Goal: Transaction & Acquisition: Download file/media

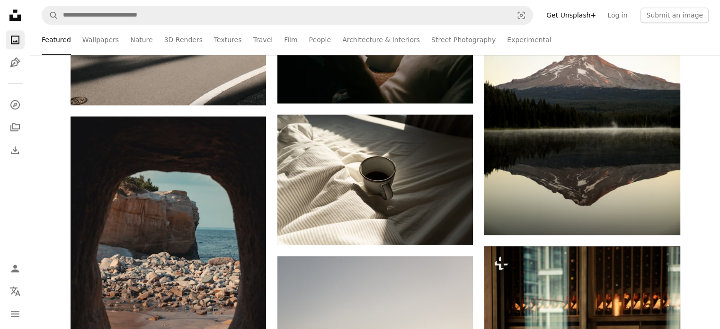
scroll to position [1334, 0]
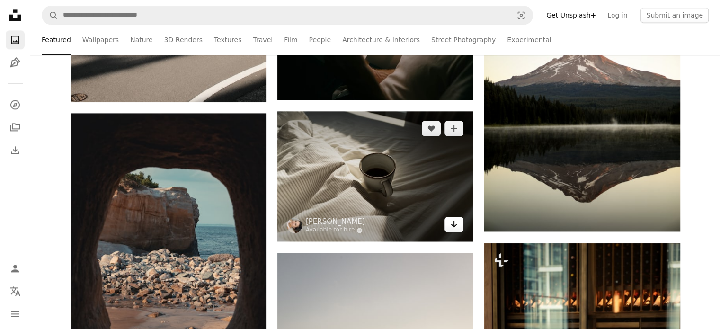
click at [450, 232] on link "Arrow pointing down" at bounding box center [453, 224] width 19 height 15
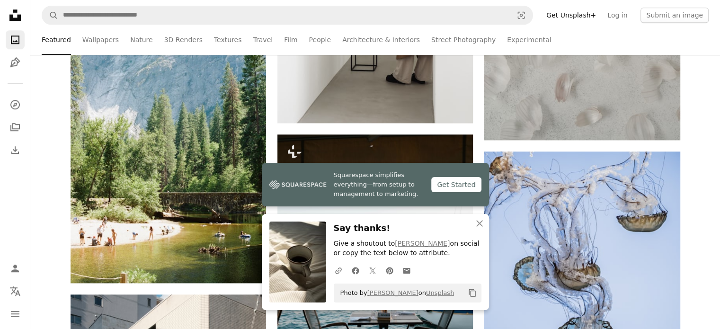
scroll to position [848, 0]
click at [482, 221] on icon "button" at bounding box center [479, 223] width 7 height 7
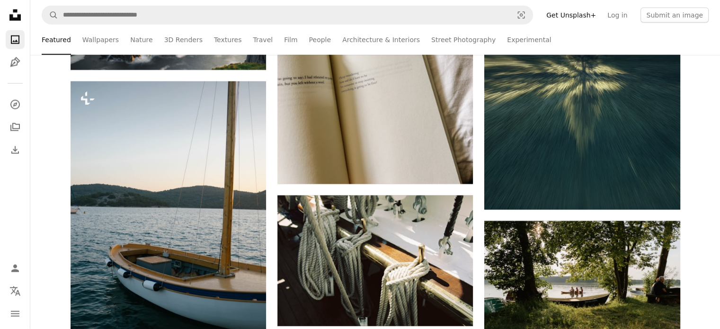
scroll to position [2272, 0]
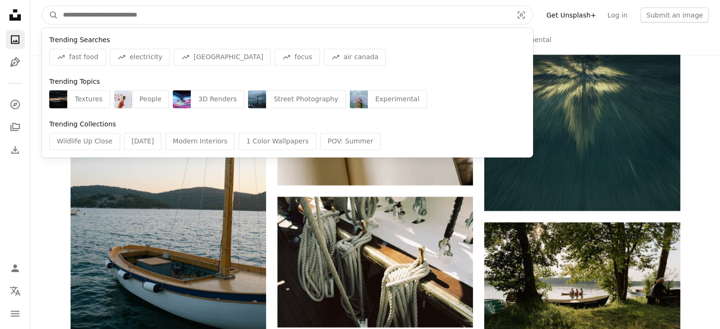
click at [147, 7] on input "Find visuals sitewide" at bounding box center [284, 15] width 452 height 18
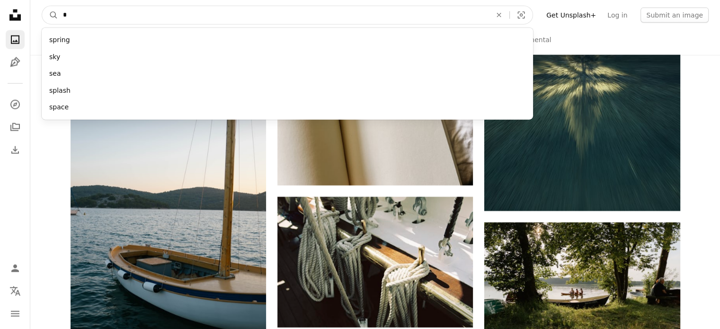
paste input "********"
paste input "Find visuals sitewide"
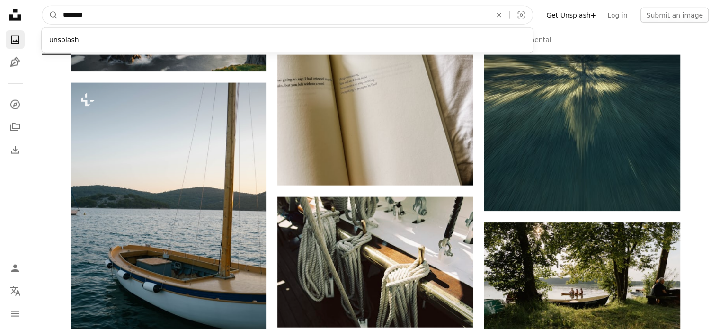
paste input "****"
type input "**********"
click at [42, 6] on button "A magnifying glass" at bounding box center [50, 15] width 16 height 18
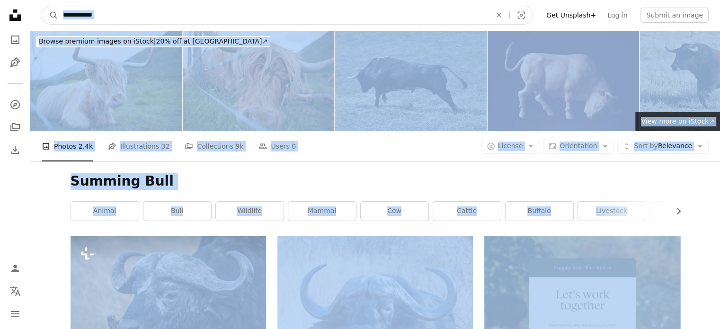
click at [173, 17] on input "**********" at bounding box center [273, 15] width 430 height 18
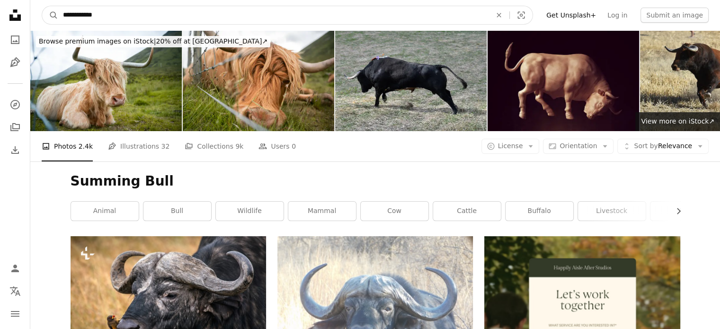
paste input "*"
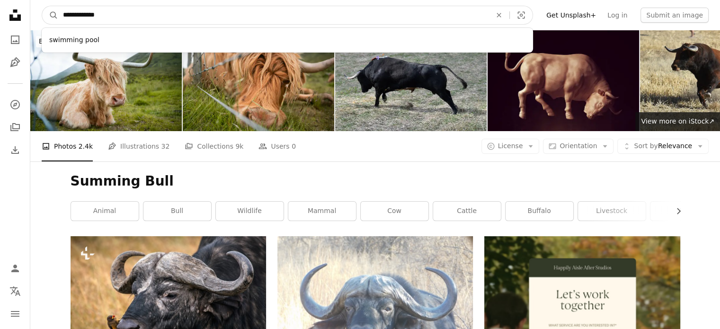
type input "**********"
click at [42, 6] on button "A magnifying glass" at bounding box center [50, 15] width 16 height 18
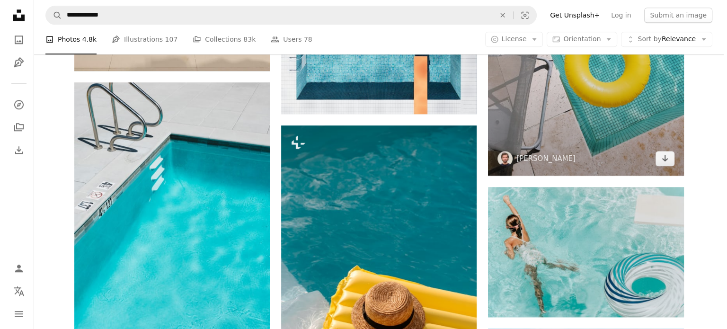
scroll to position [994, 0]
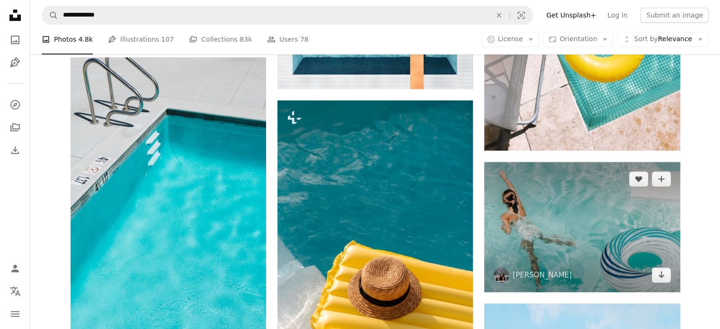
click at [515, 199] on img at bounding box center [581, 227] width 195 height 130
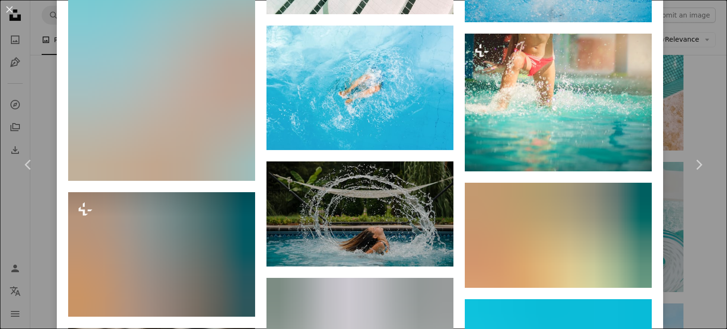
scroll to position [1745, 0]
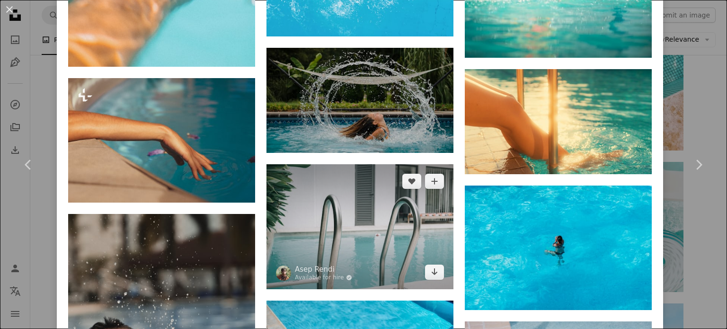
click at [367, 202] on img at bounding box center [359, 226] width 187 height 124
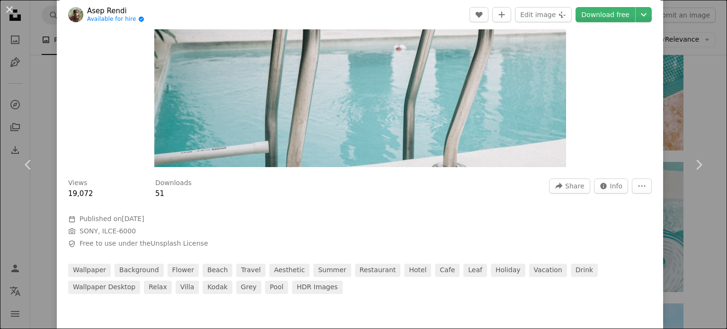
scroll to position [147, 0]
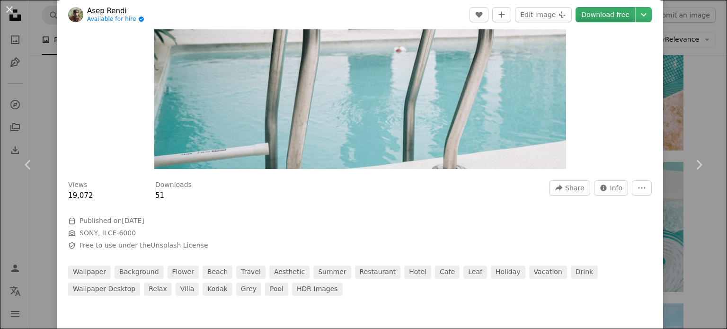
click at [582, 9] on link "Download free" at bounding box center [606, 14] width 60 height 15
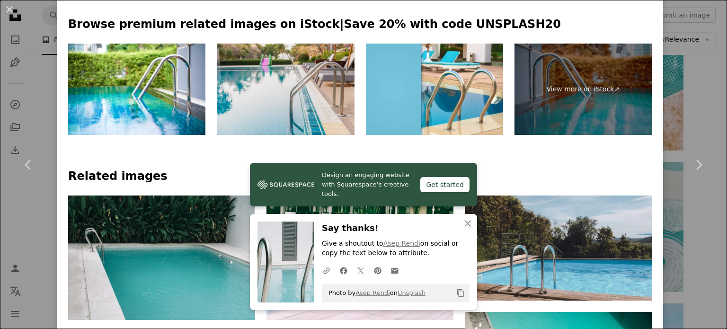
scroll to position [460, 0]
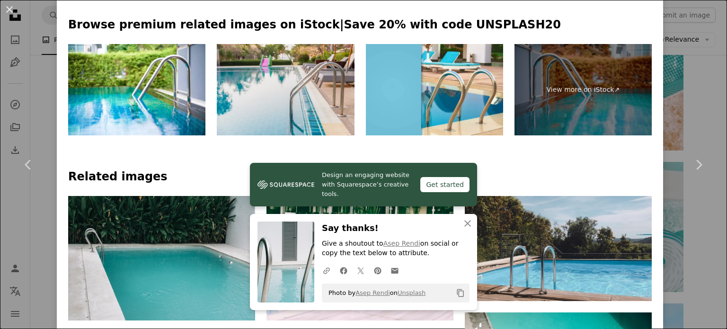
click at [286, 98] on img at bounding box center [285, 90] width 137 height 92
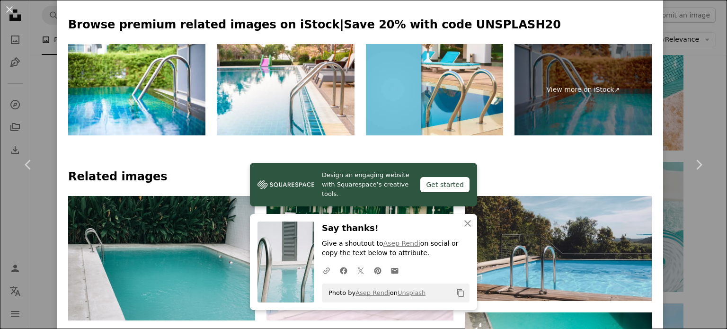
scroll to position [630, 0]
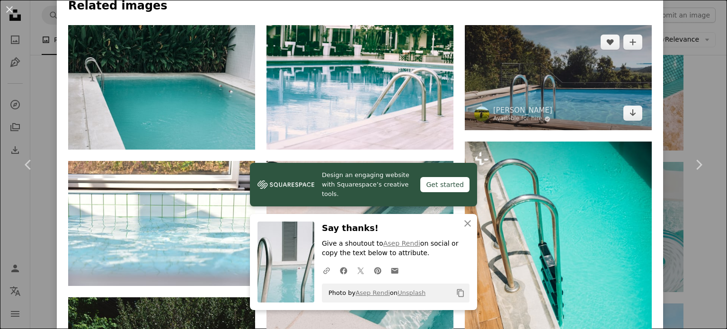
click at [501, 91] on img at bounding box center [558, 77] width 187 height 105
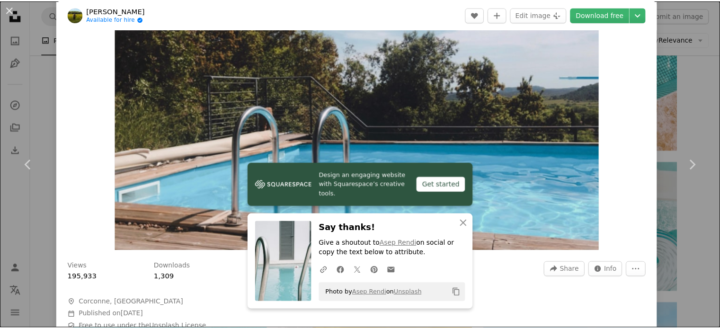
scroll to position [66, 0]
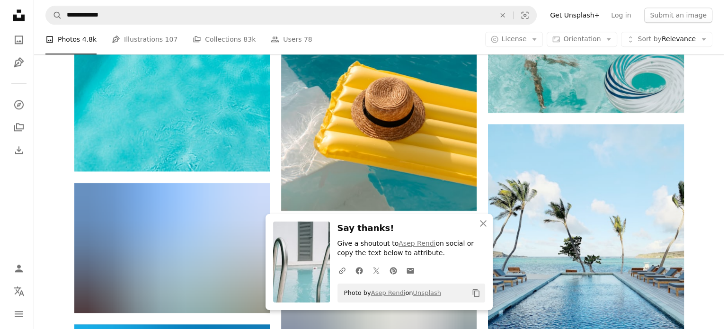
scroll to position [1100, 0]
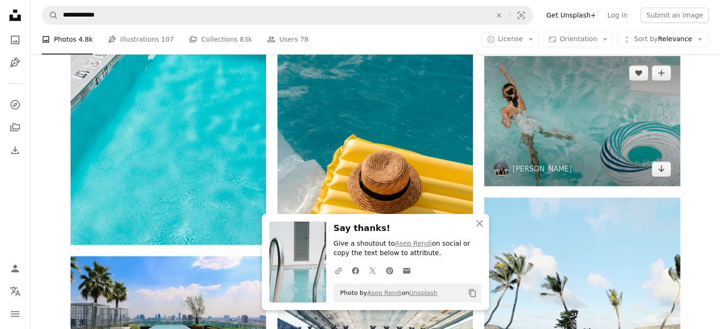
click at [549, 122] on img at bounding box center [581, 121] width 195 height 130
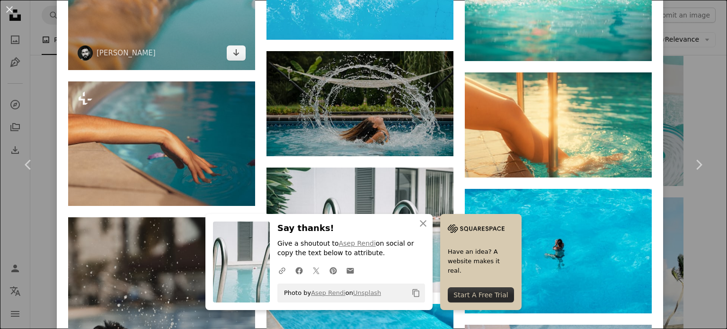
scroll to position [1743, 0]
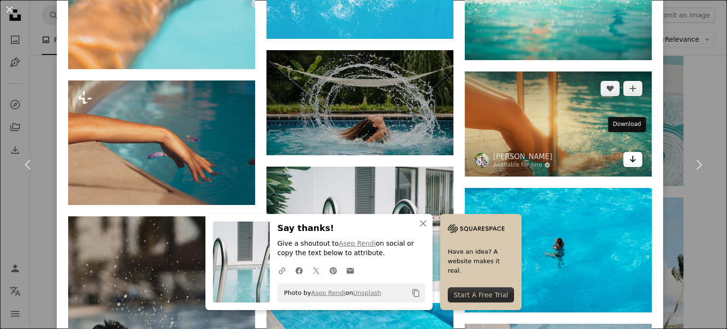
click at [631, 152] on link "Arrow pointing down" at bounding box center [632, 159] width 19 height 15
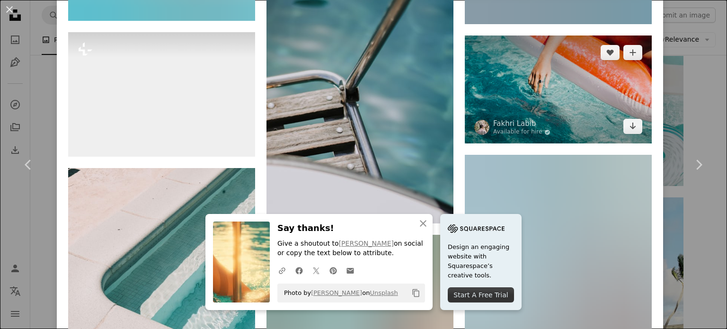
scroll to position [2796, 0]
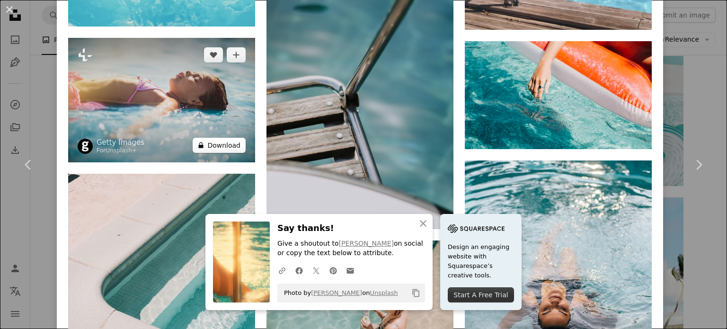
click at [225, 138] on button "A lock Download" at bounding box center [219, 145] width 53 height 15
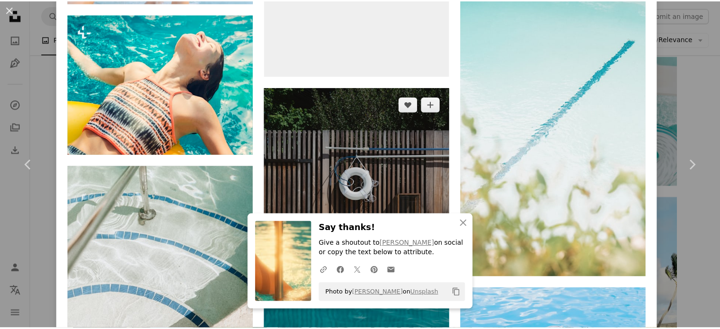
scroll to position [3368, 0]
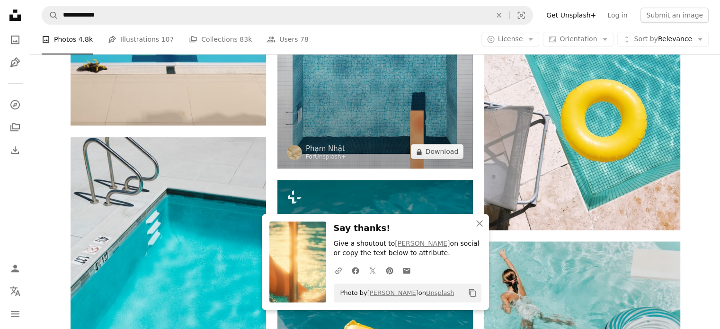
scroll to position [911, 0]
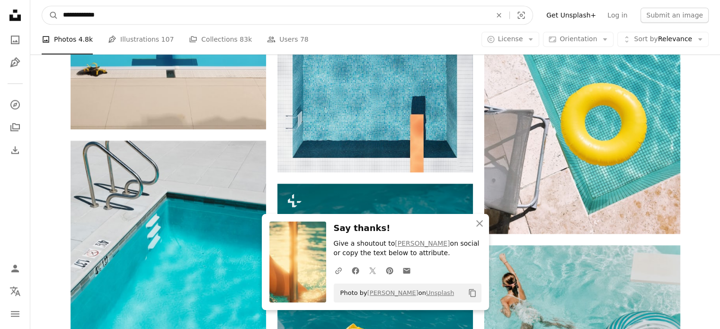
click at [408, 11] on input "**********" at bounding box center [273, 15] width 430 height 18
paste input "Find visuals sitewide"
type input "*******"
click at [42, 6] on button "A magnifying glass" at bounding box center [50, 15] width 16 height 18
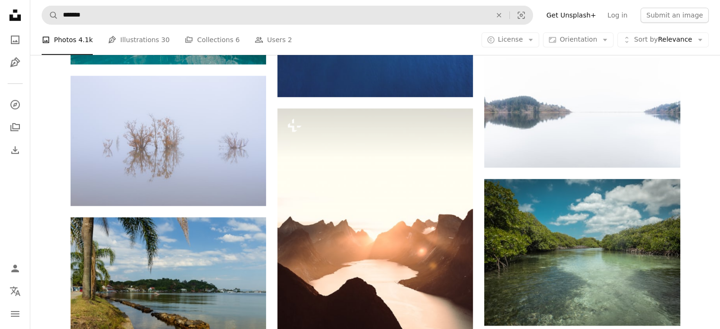
scroll to position [426, 0]
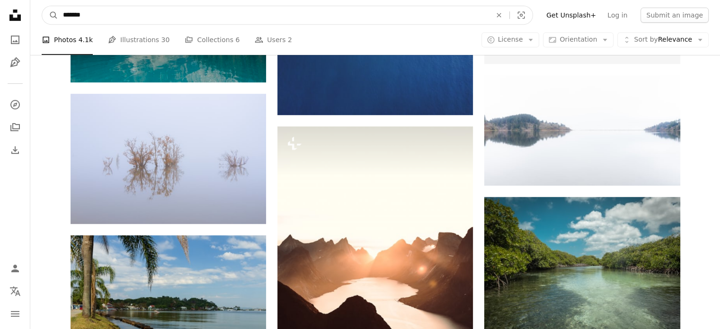
click at [187, 8] on input "*******" at bounding box center [273, 15] width 430 height 18
paste input "****"
type input "**********"
click at [42, 6] on button "A magnifying glass" at bounding box center [50, 15] width 16 height 18
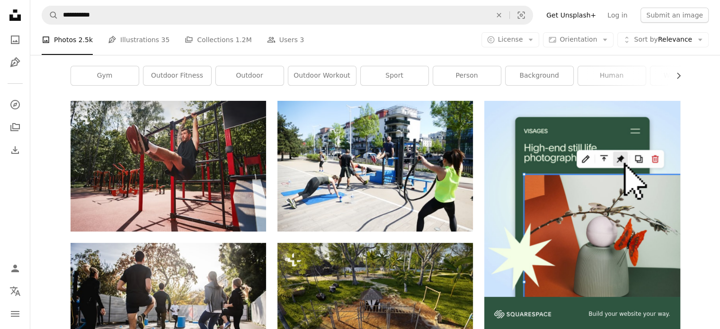
scroll to position [136, 0]
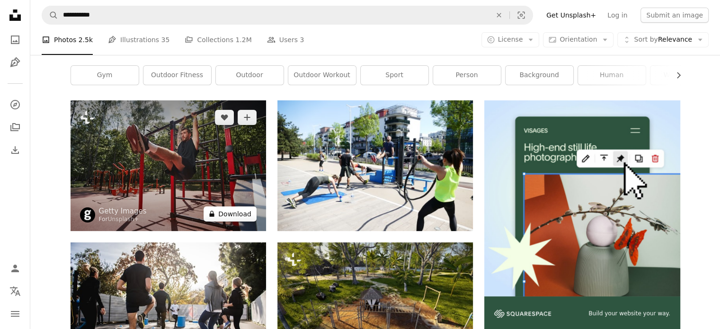
click at [222, 214] on button "A lock Download" at bounding box center [230, 213] width 53 height 15
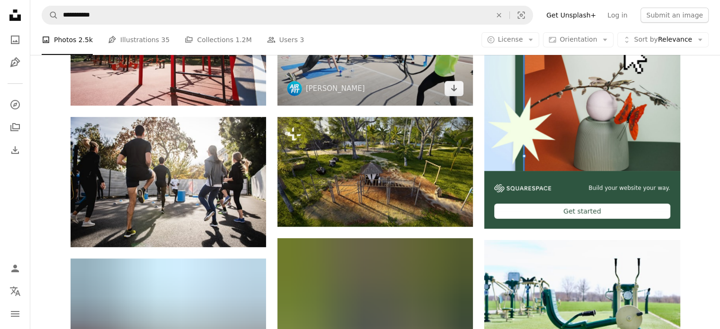
scroll to position [263, 0]
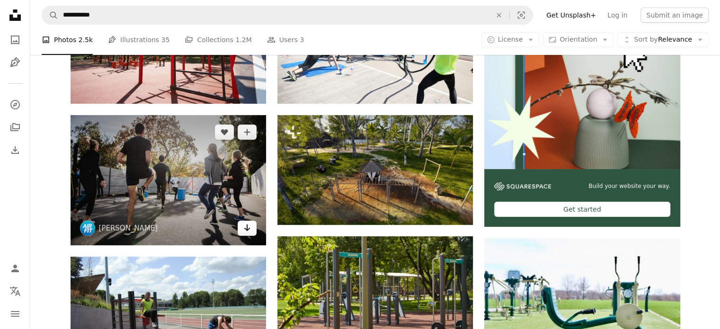
click at [250, 234] on link "Arrow pointing down" at bounding box center [247, 228] width 19 height 15
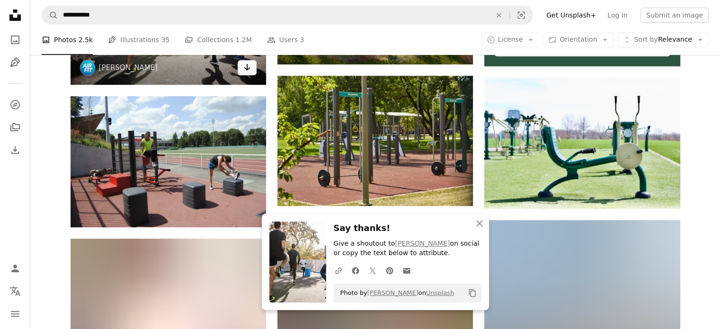
scroll to position [424, 0]
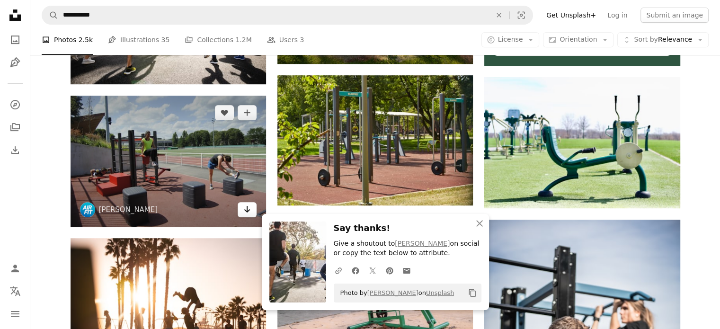
click at [249, 214] on icon "Arrow pointing down" at bounding box center [247, 209] width 8 height 11
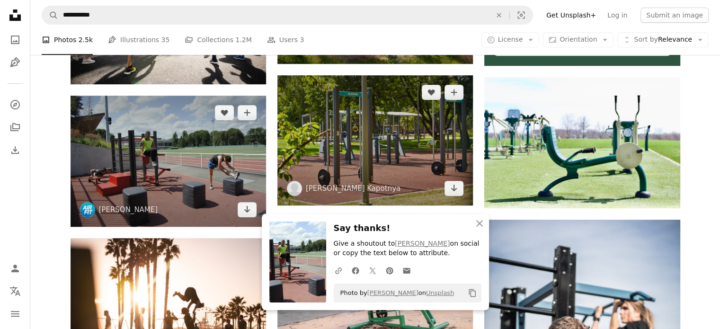
scroll to position [456, 0]
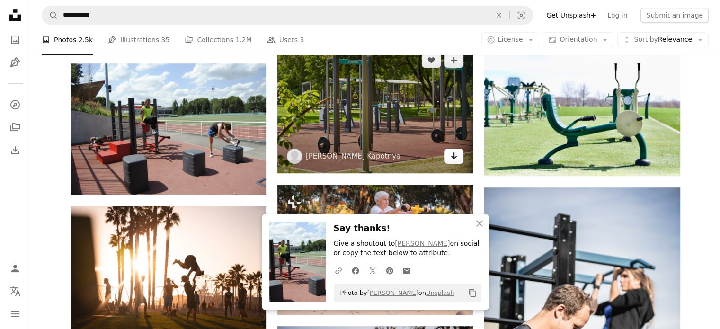
click at [453, 157] on icon "Download" at bounding box center [454, 155] width 6 height 7
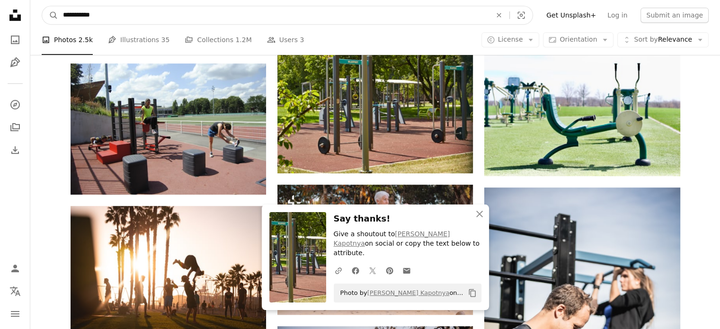
click at [271, 11] on input "**********" at bounding box center [273, 15] width 430 height 18
paste input "Find visuals sitewide"
type input "**********"
click at [42, 6] on button "A magnifying glass" at bounding box center [50, 15] width 16 height 18
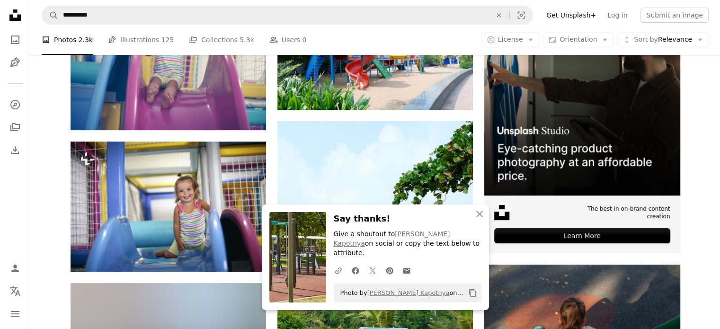
scroll to position [189, 0]
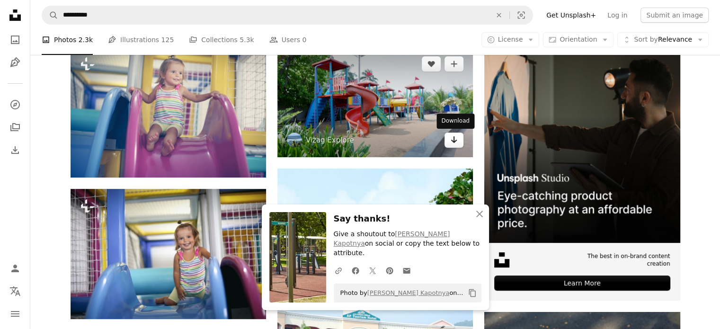
click at [454, 136] on icon "Arrow pointing down" at bounding box center [454, 139] width 8 height 11
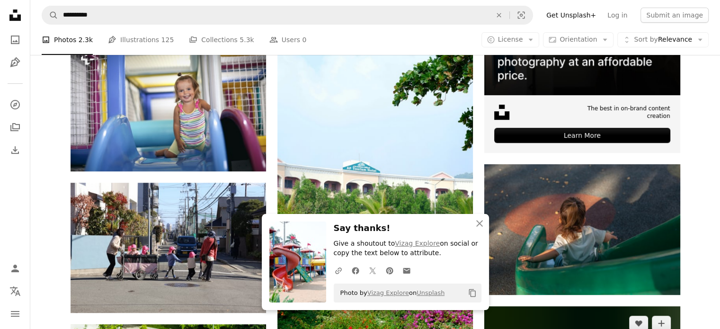
scroll to position [331, 0]
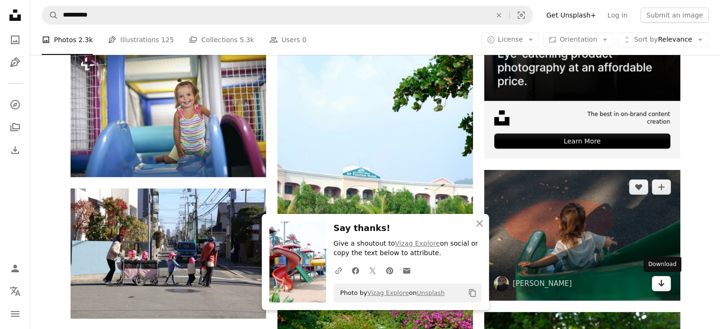
click at [659, 289] on link "Arrow pointing down" at bounding box center [661, 283] width 19 height 15
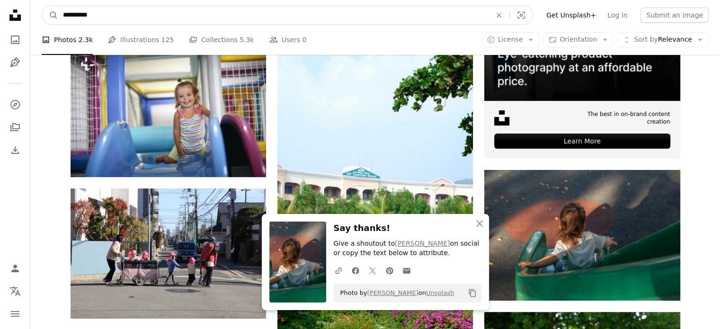
click at [256, 17] on input "**********" at bounding box center [273, 15] width 430 height 18
paste input "Find visuals sitewide"
type input "**********"
click at [42, 6] on button "A magnifying glass" at bounding box center [50, 15] width 16 height 18
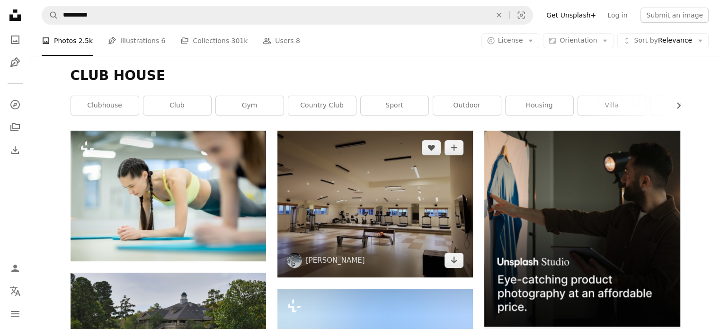
scroll to position [130, 0]
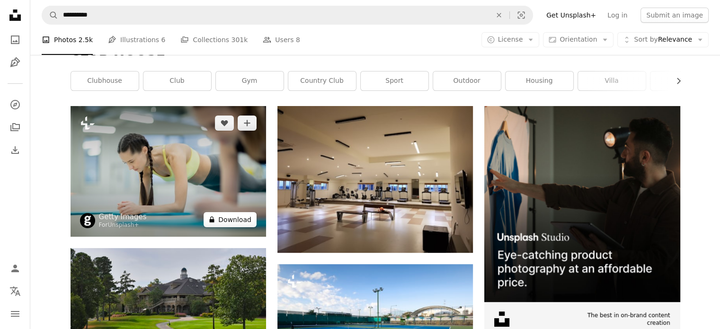
click at [245, 219] on button "A lock Download" at bounding box center [230, 219] width 53 height 15
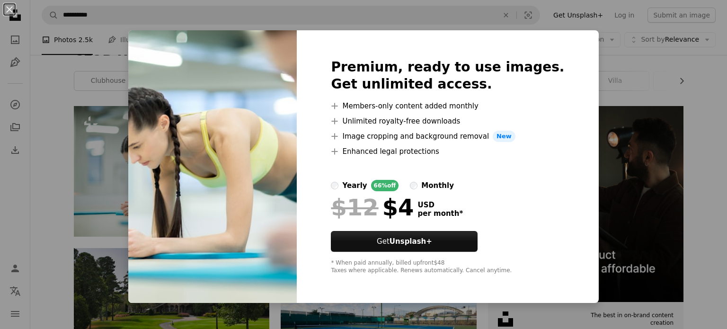
click at [149, 194] on img at bounding box center [212, 166] width 168 height 273
click at [112, 187] on div "An X shape Premium, ready to use images. Get unlimited access. A plus sign Memb…" at bounding box center [363, 164] width 727 height 329
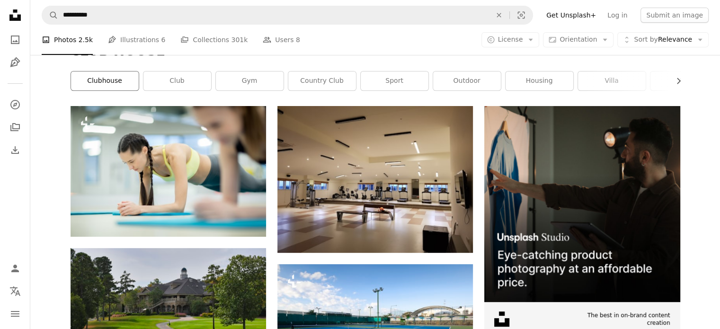
click at [110, 85] on link "clubhouse" at bounding box center [105, 80] width 68 height 19
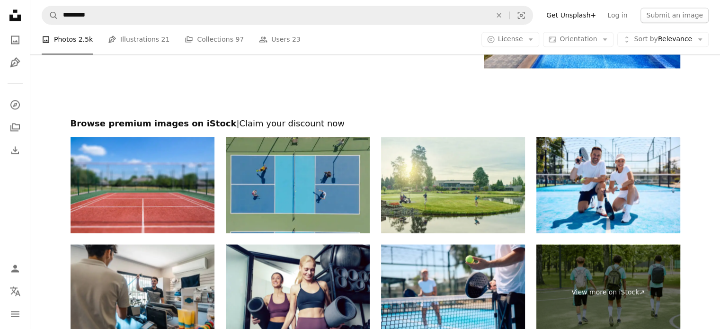
scroll to position [1626, 0]
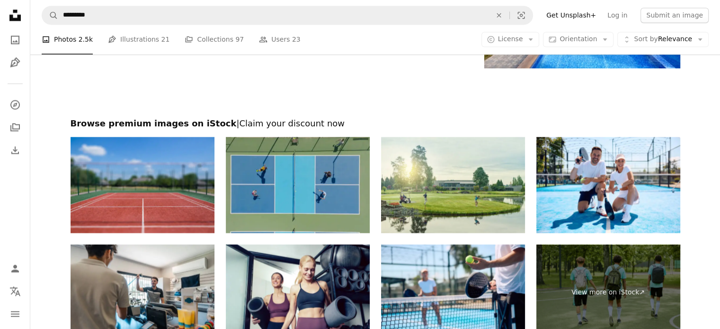
click at [140, 176] on img at bounding box center [143, 185] width 144 height 96
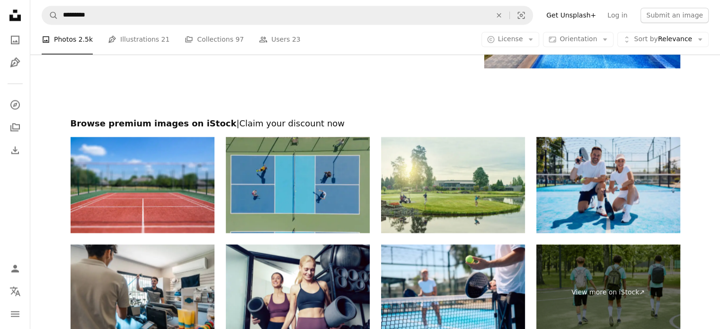
click at [636, 194] on img at bounding box center [608, 185] width 144 height 96
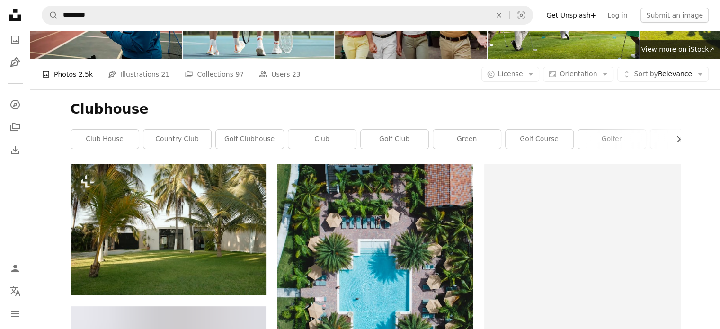
scroll to position [0, 0]
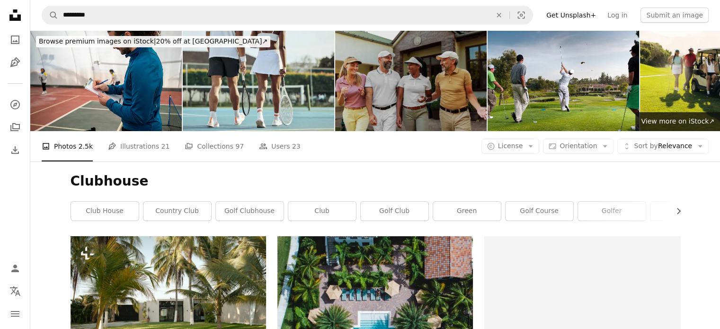
click at [403, 74] on img at bounding box center [410, 80] width 151 height 101
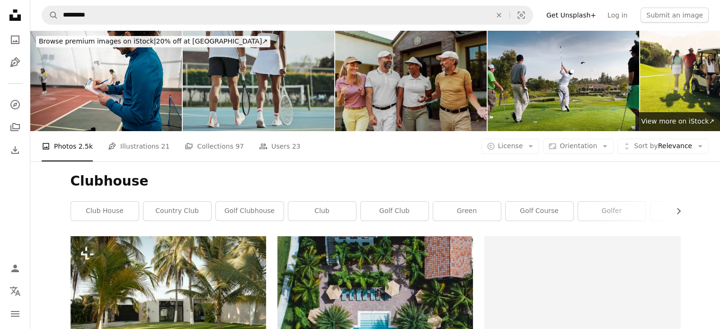
click at [288, 117] on img at bounding box center [258, 80] width 151 height 101
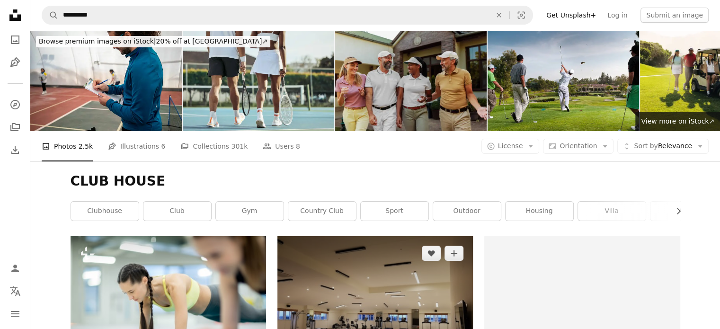
scroll to position [130, 0]
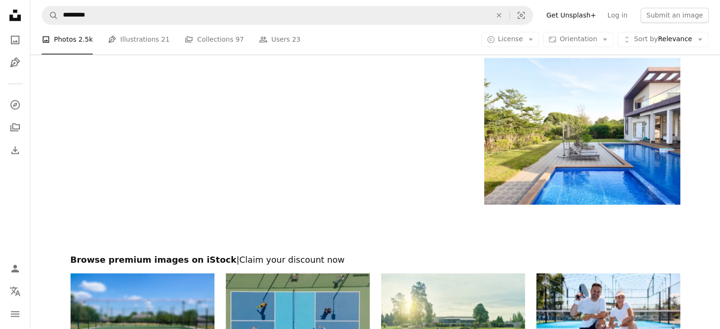
scroll to position [1814, 0]
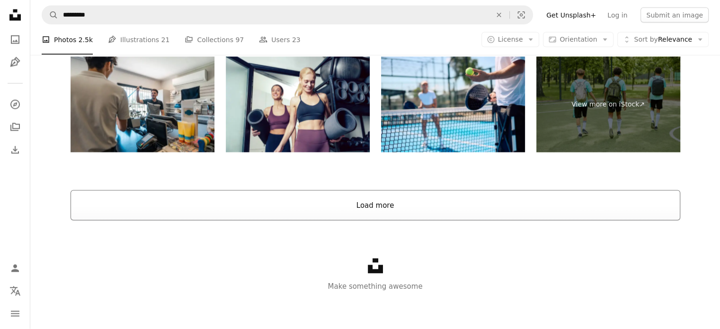
click at [381, 208] on button "Load more" at bounding box center [376, 205] width 610 height 30
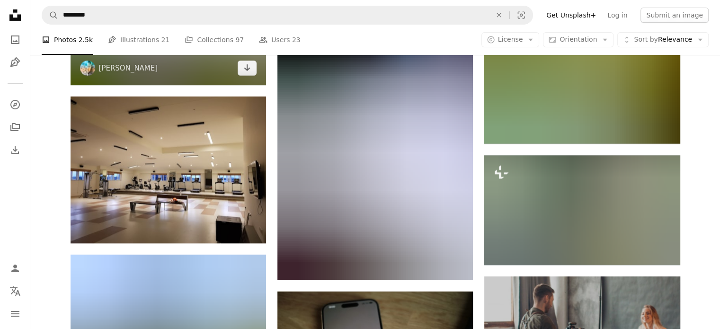
scroll to position [3323, 0]
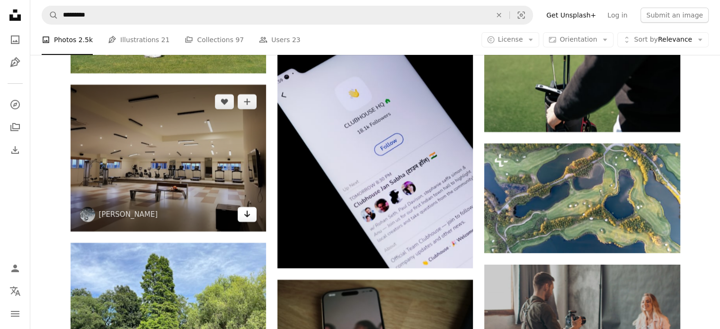
click at [250, 217] on icon "Arrow pointing down" at bounding box center [247, 213] width 8 height 11
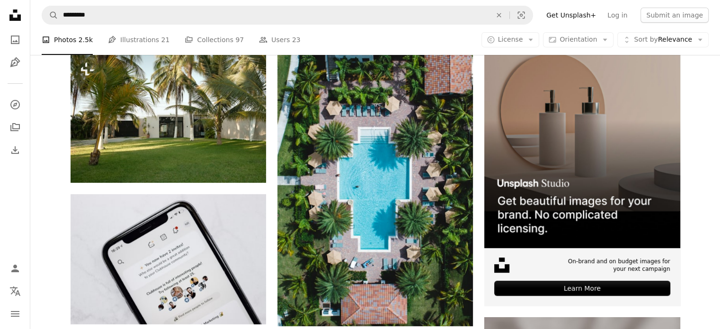
scroll to position [0, 0]
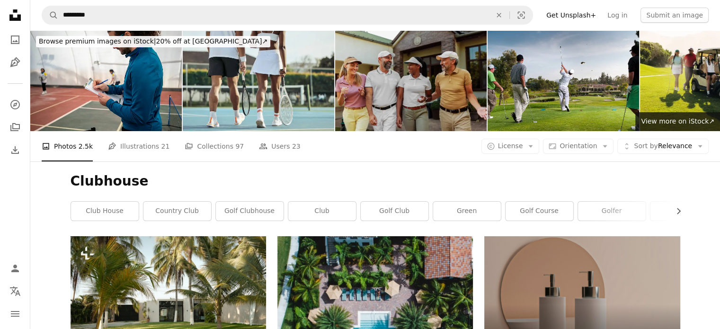
click at [15, 18] on icon at bounding box center [14, 14] width 11 height 11
